Goal: Transaction & Acquisition: Obtain resource

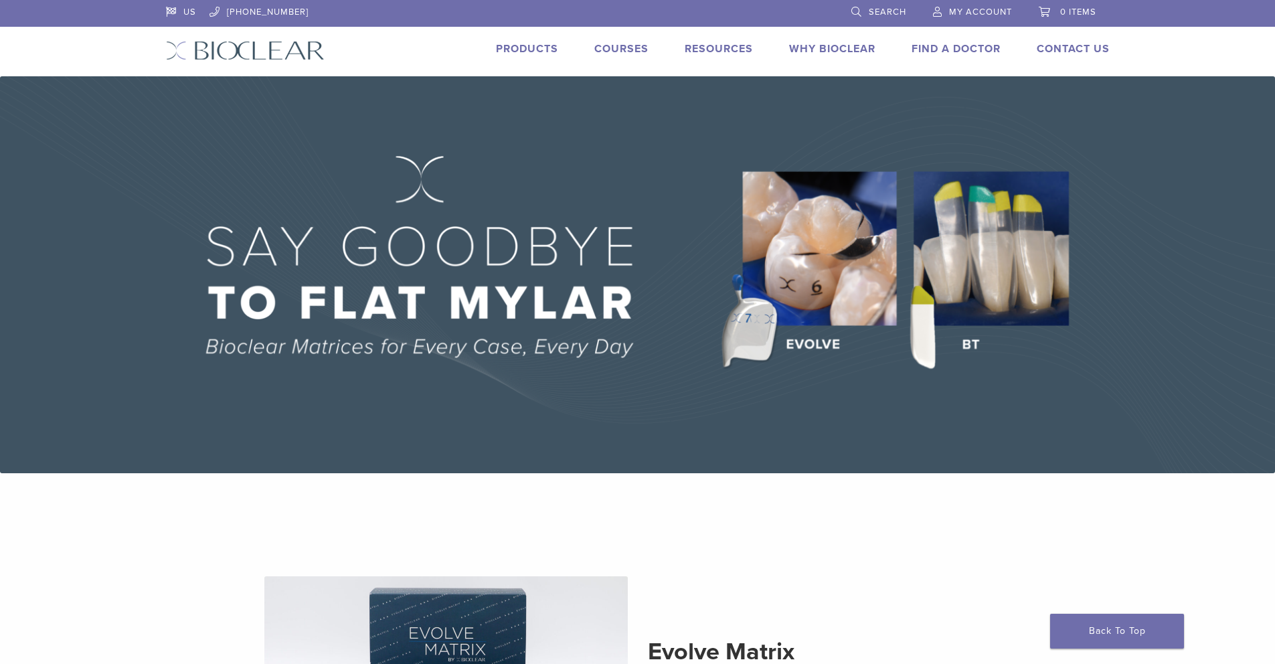
click at [852, 48] on link "Why Bioclear" at bounding box center [832, 48] width 86 height 13
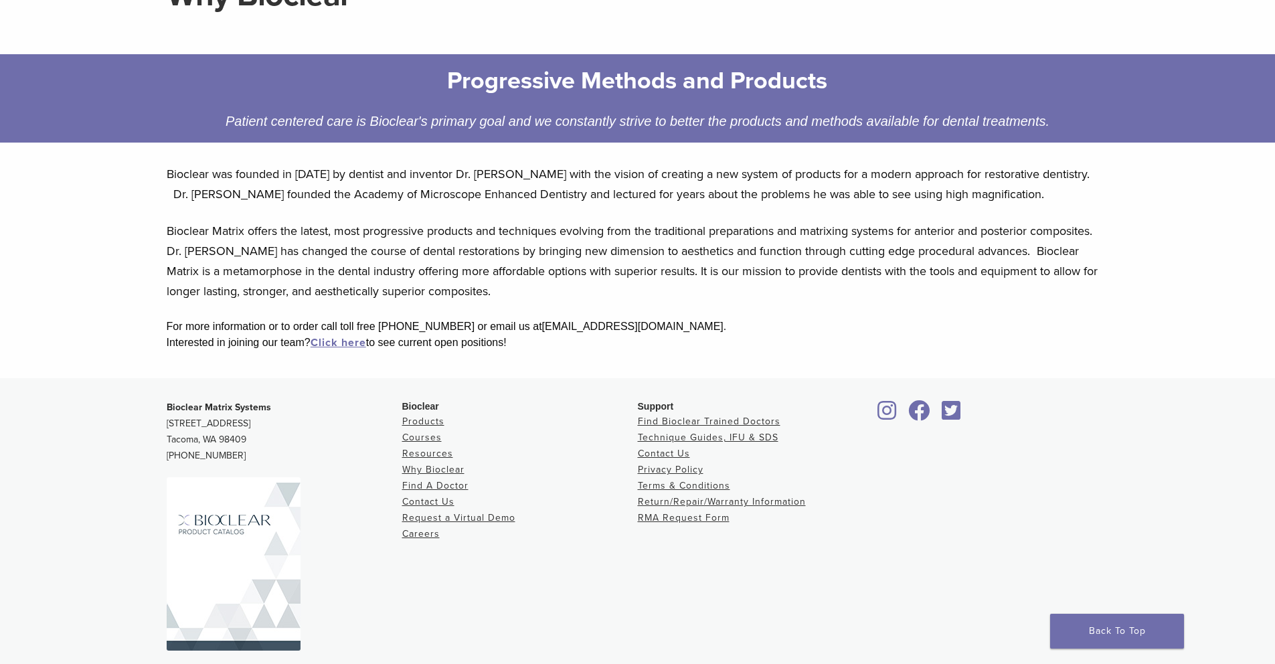
scroll to position [156, 0]
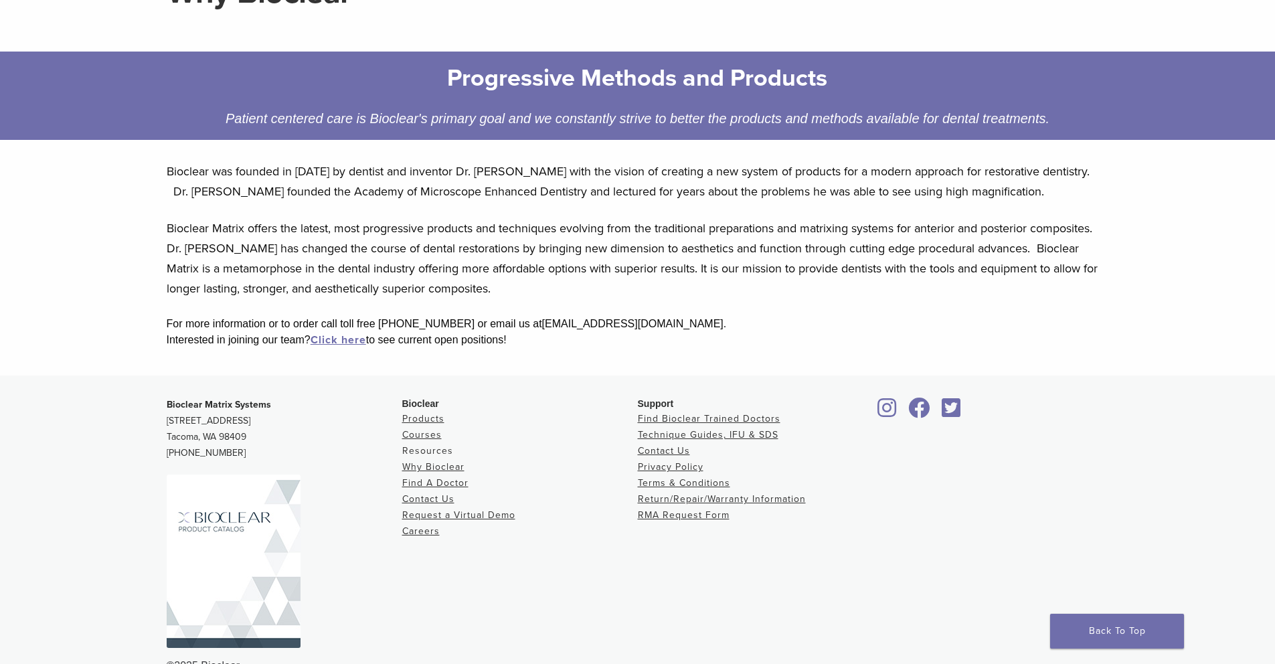
click at [435, 450] on link "Resources" at bounding box center [427, 450] width 51 height 11
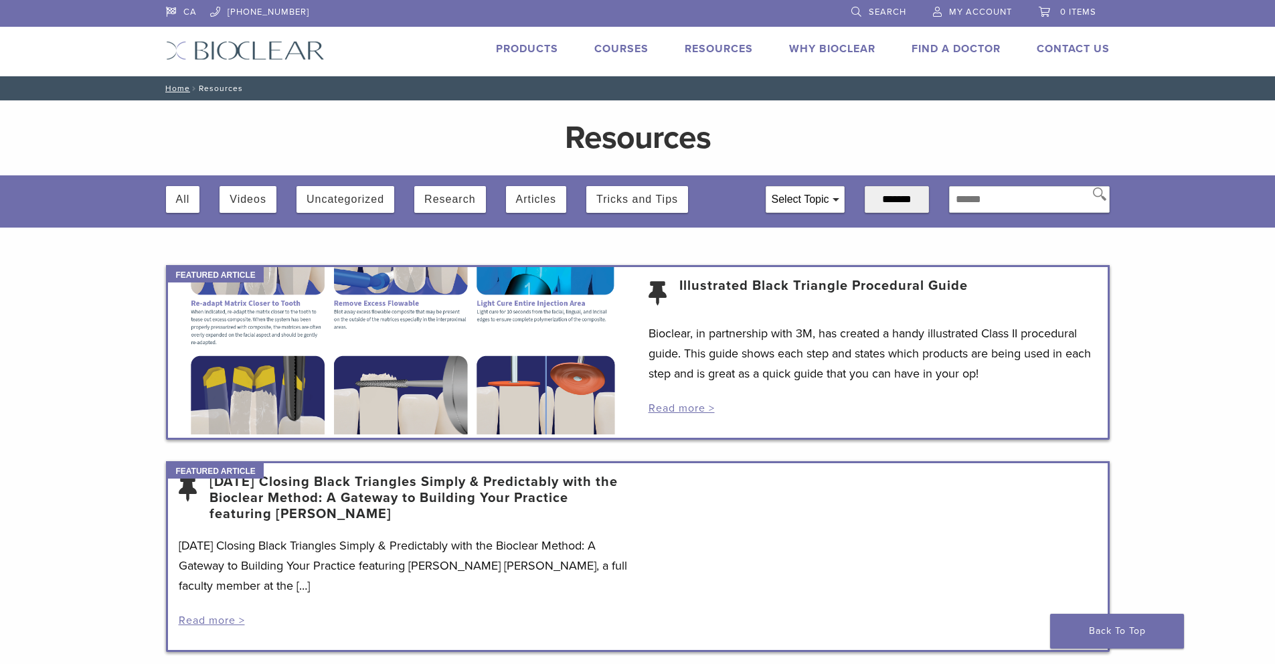
click at [523, 49] on link "Products" at bounding box center [527, 48] width 62 height 13
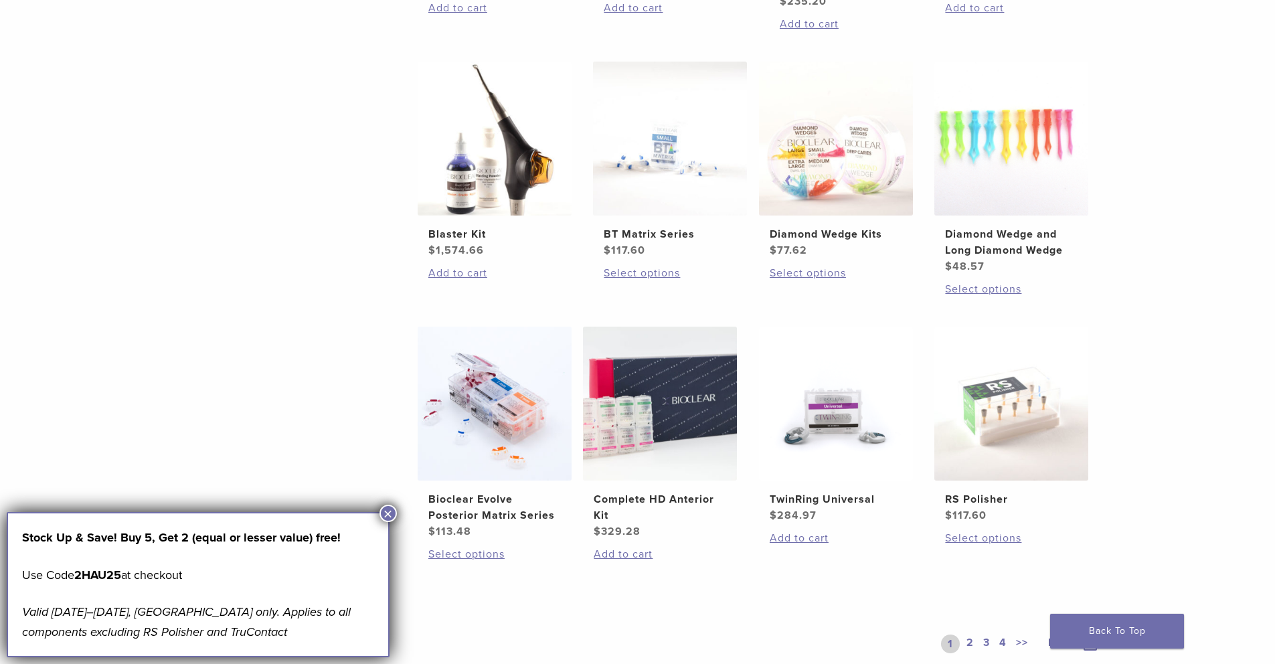
scroll to position [1113, 0]
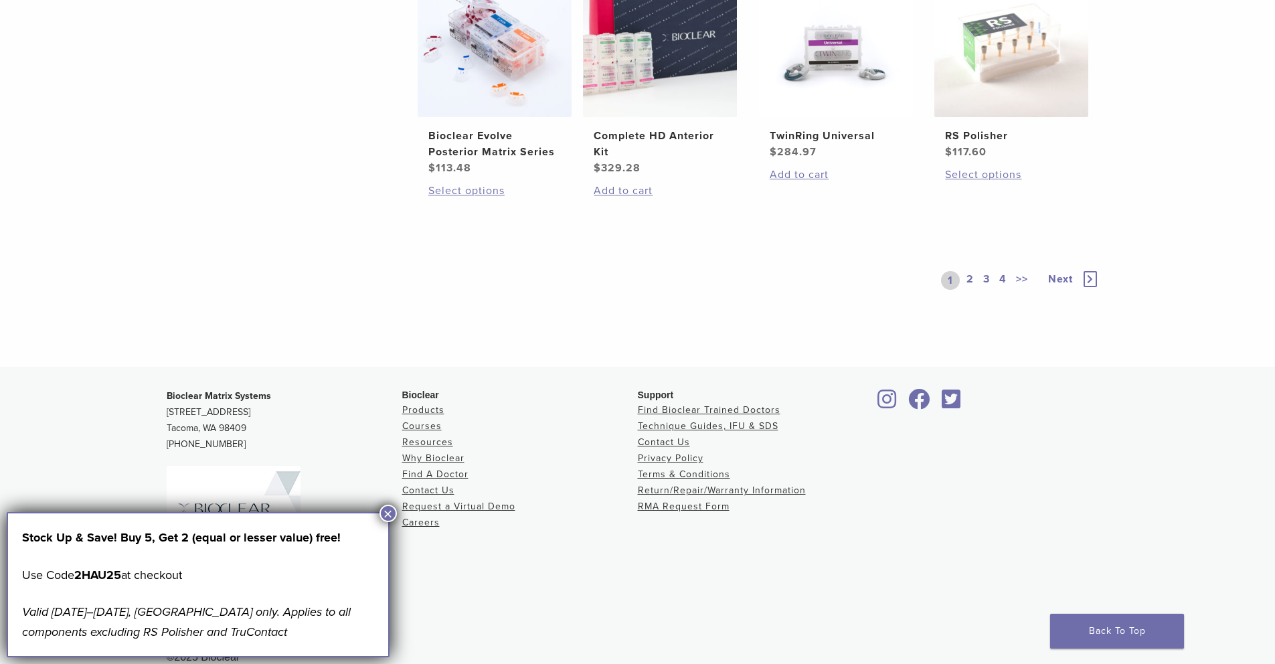
click at [969, 272] on link "2" at bounding box center [969, 280] width 13 height 19
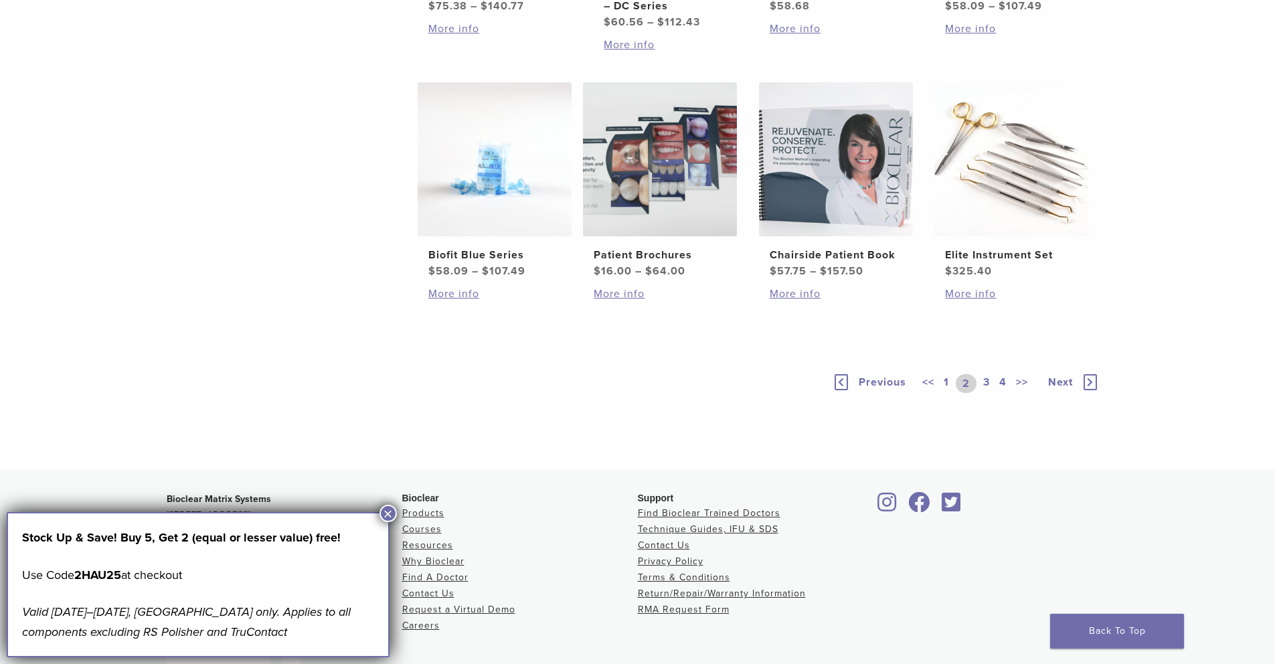
scroll to position [782, 0]
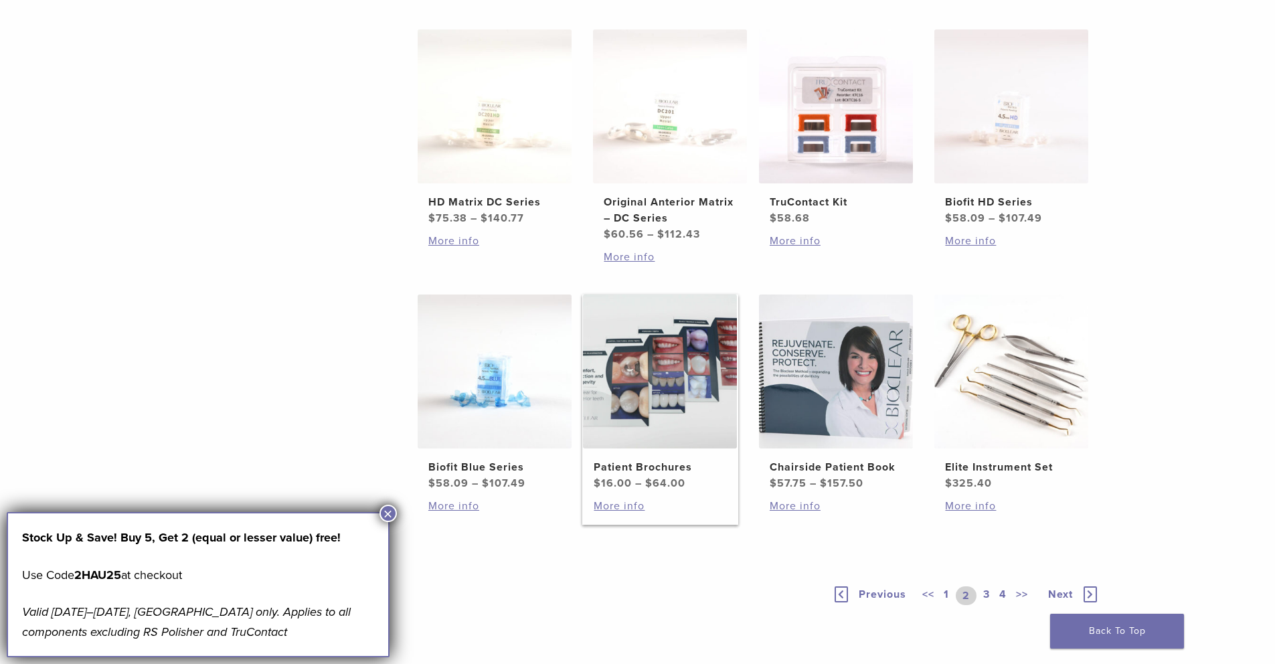
click at [646, 466] on h2 "Patient Brochures" at bounding box center [659, 467] width 132 height 16
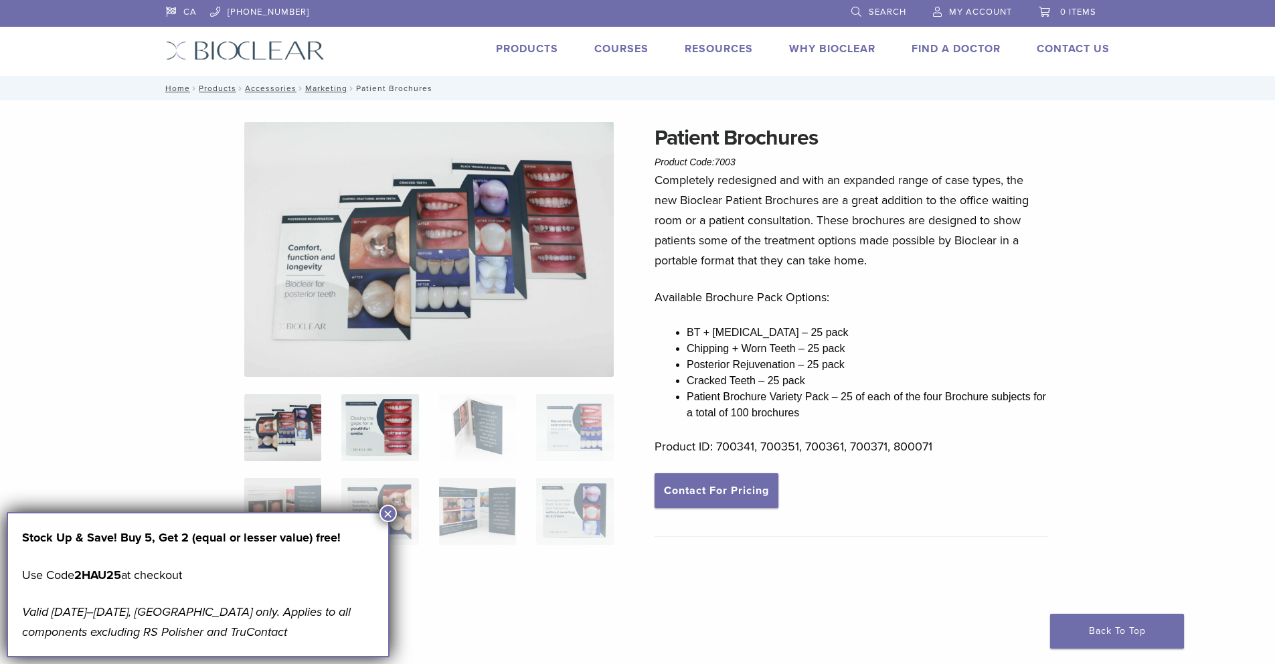
click at [377, 423] on img at bounding box center [379, 427] width 77 height 67
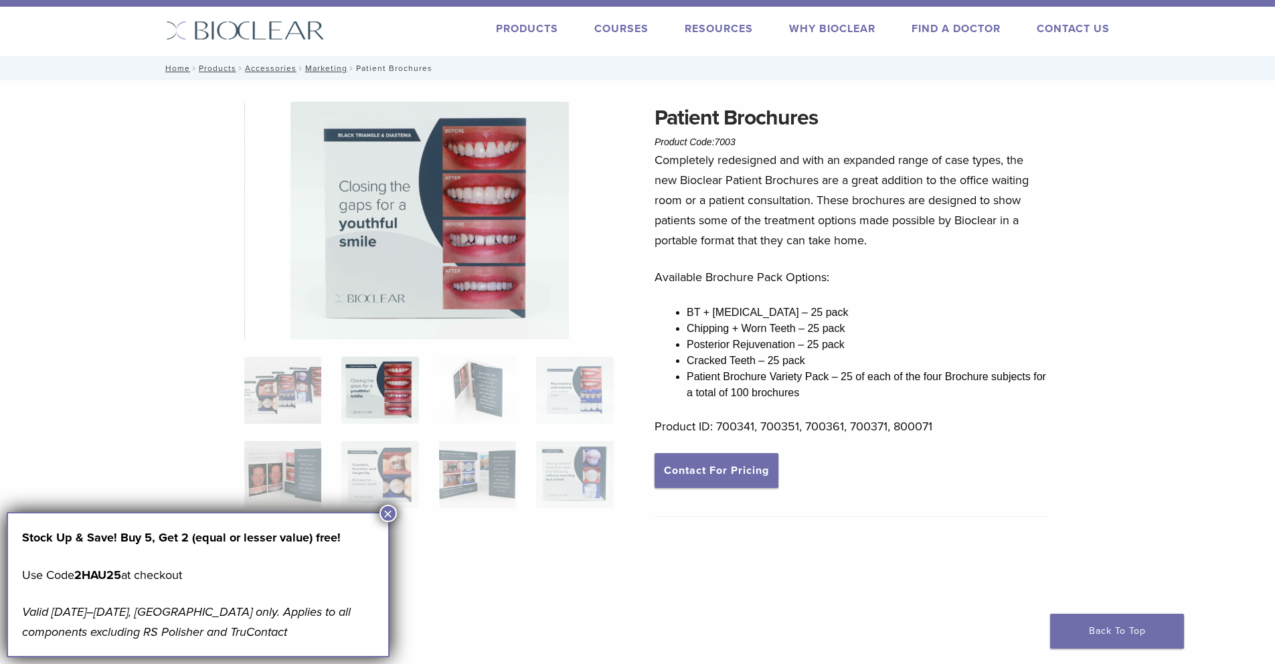
scroll to position [21, 0]
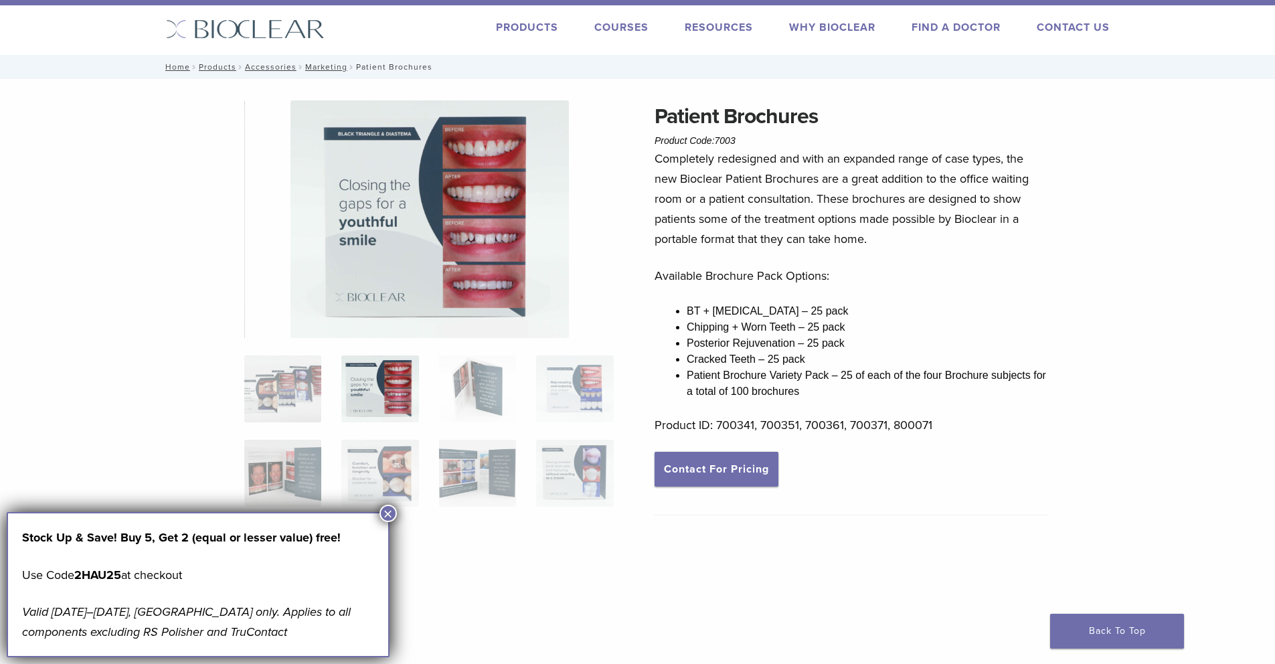
click at [384, 510] on button "×" at bounding box center [387, 512] width 17 height 17
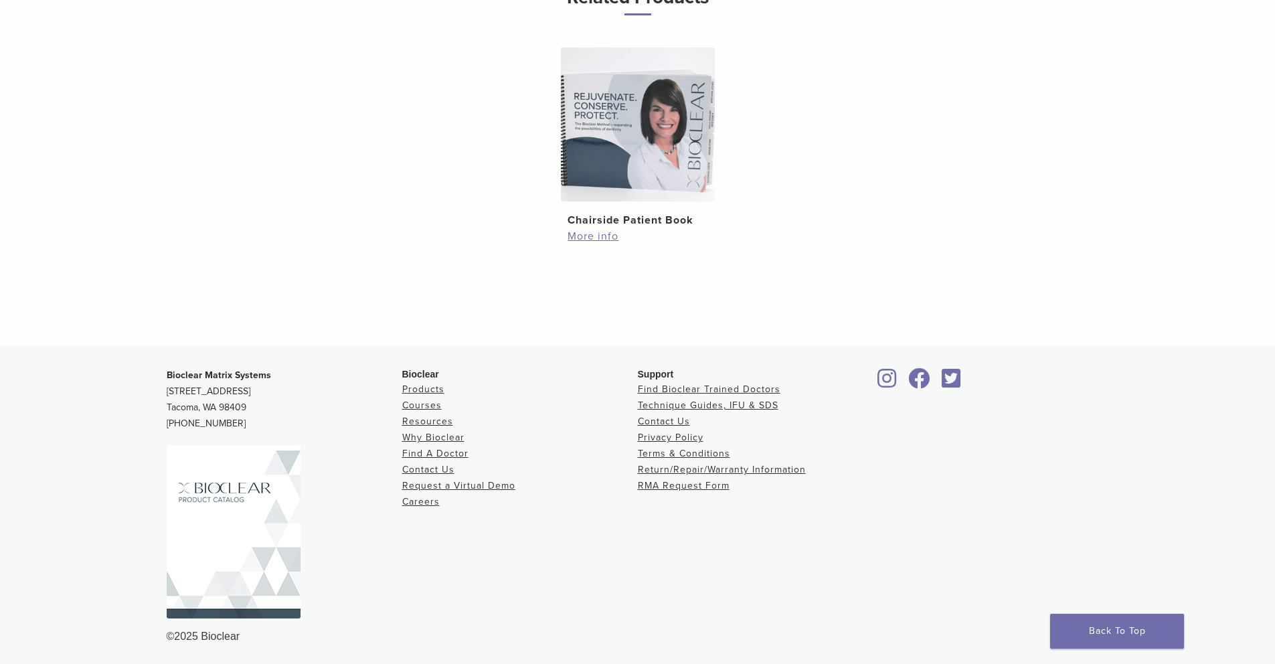
scroll to position [782, 0]
click at [886, 379] on icon at bounding box center [886, 376] width 19 height 21
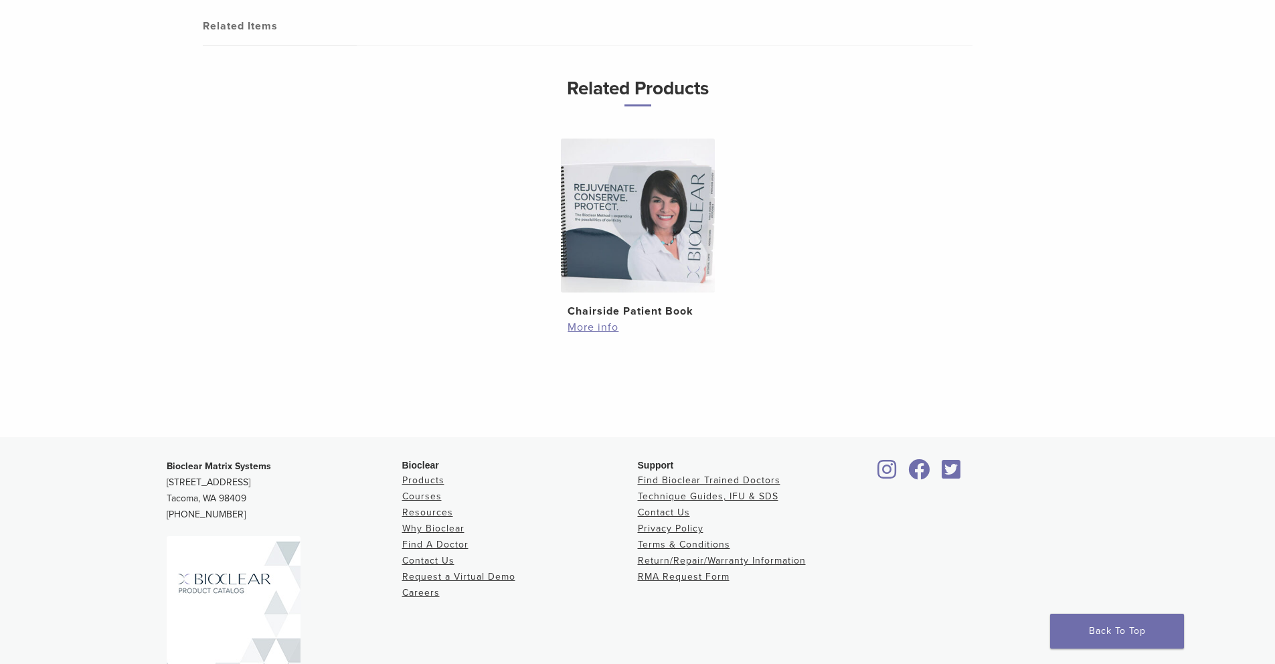
scroll to position [688, 0]
click at [605, 332] on link "More info" at bounding box center [636, 329] width 139 height 16
click at [612, 326] on link "More info" at bounding box center [636, 329] width 139 height 16
